Goal: Check status: Check status

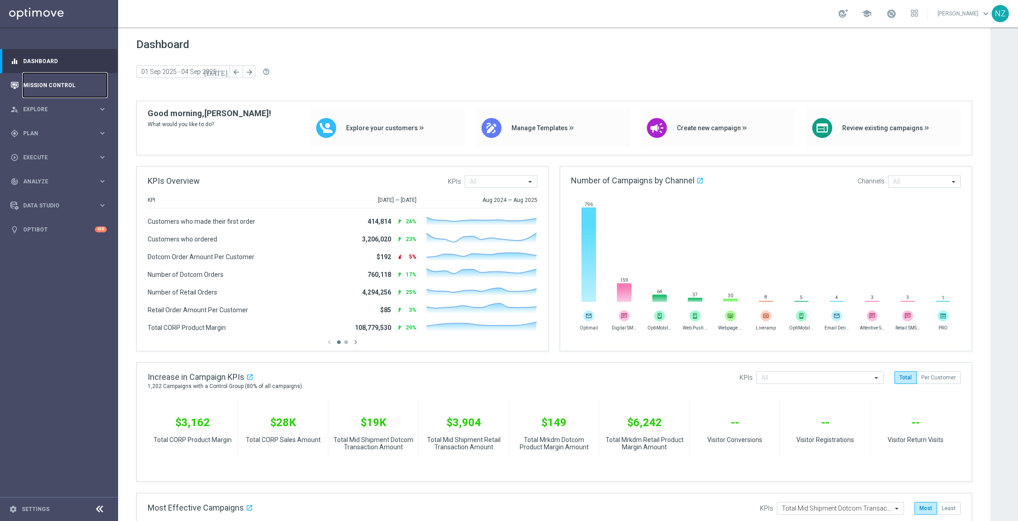
click at [42, 83] on link "Mission Control" at bounding box center [65, 85] width 84 height 24
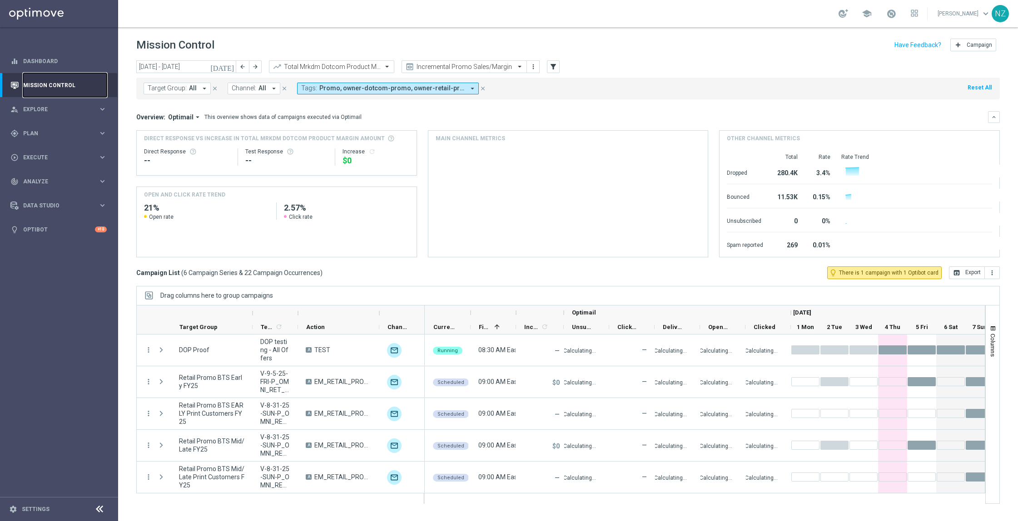
scroll to position [32, 0]
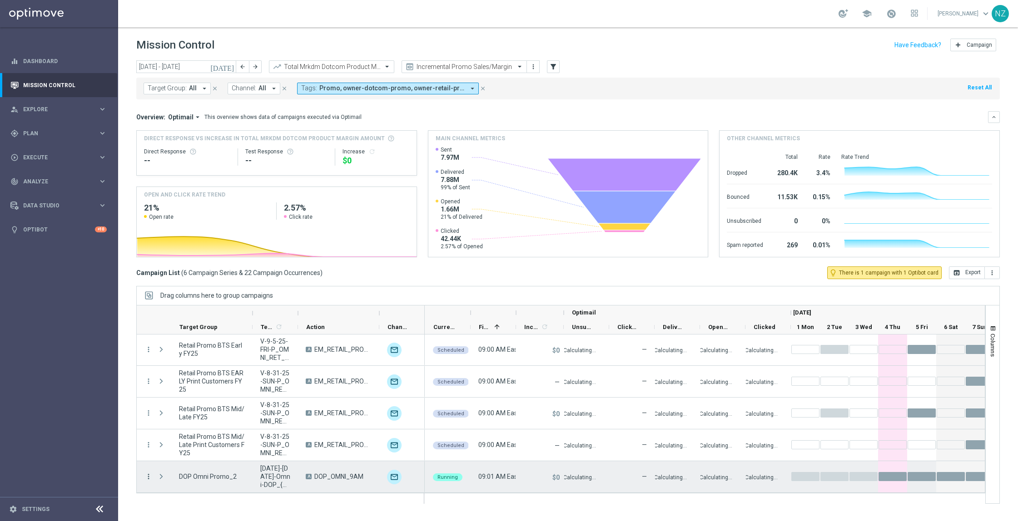
click at [146, 476] on icon "more_vert" at bounding box center [148, 477] width 8 height 8
click at [200, 369] on span "Campaign Details" at bounding box center [189, 369] width 46 height 6
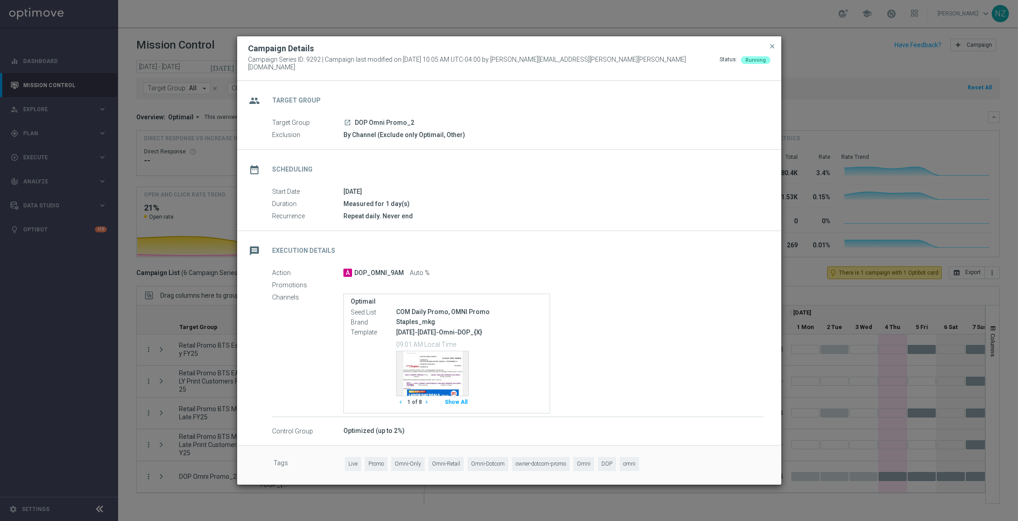
click at [454, 399] on button "Show All" at bounding box center [455, 402] width 25 height 12
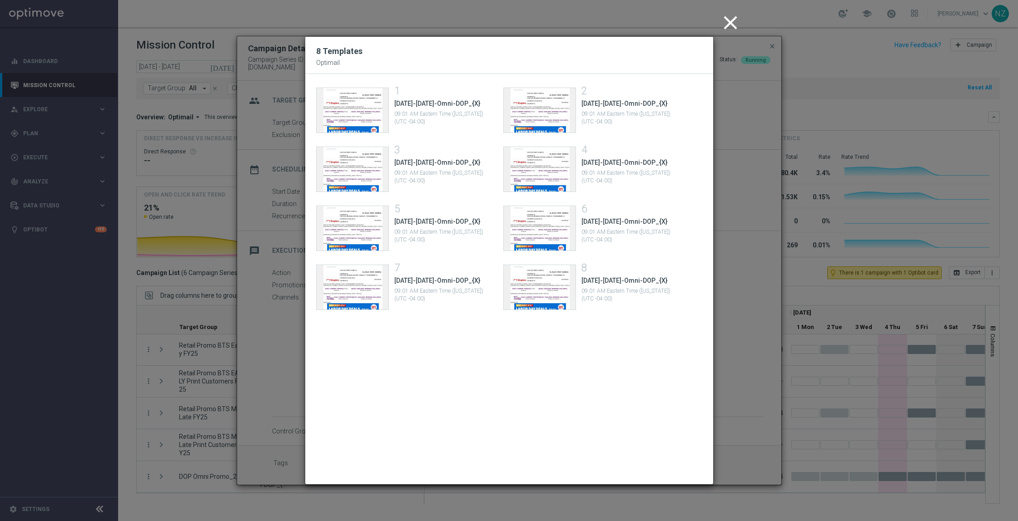
click at [724, 21] on icon "close" at bounding box center [730, 22] width 23 height 23
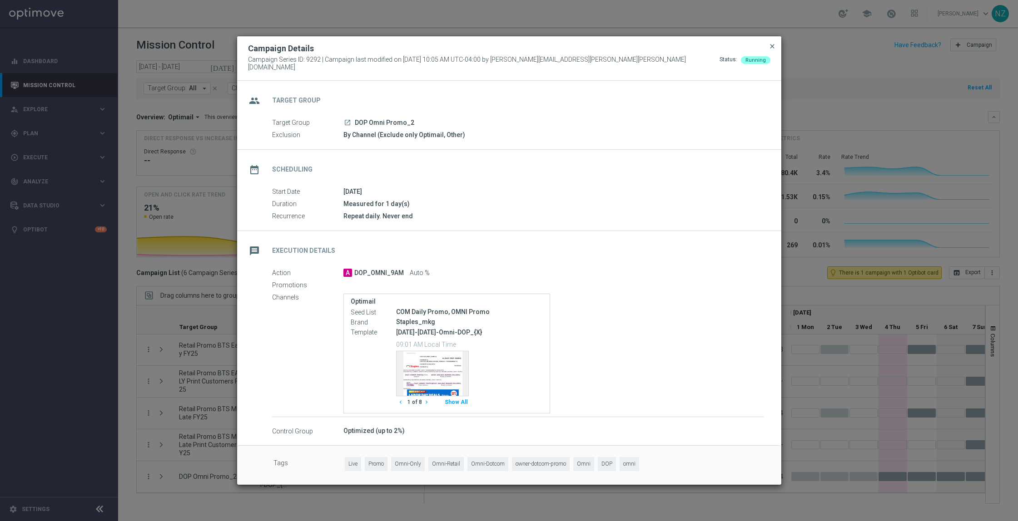
click at [772, 48] on span "close" at bounding box center [771, 46] width 7 height 7
